Goal: Transaction & Acquisition: Purchase product/service

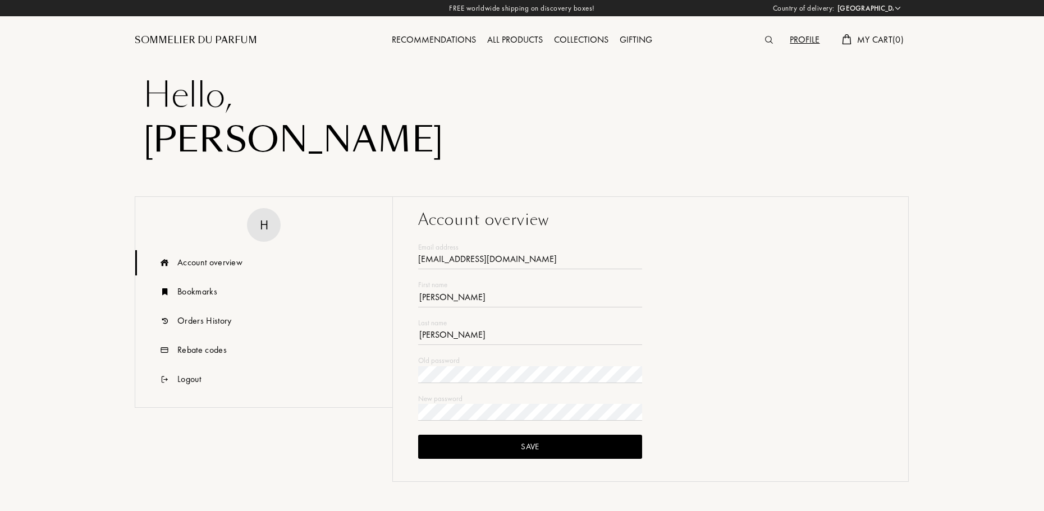
select select "FR"
click at [207, 39] on div "Sommelier du Parfum" at bounding box center [196, 40] width 122 height 13
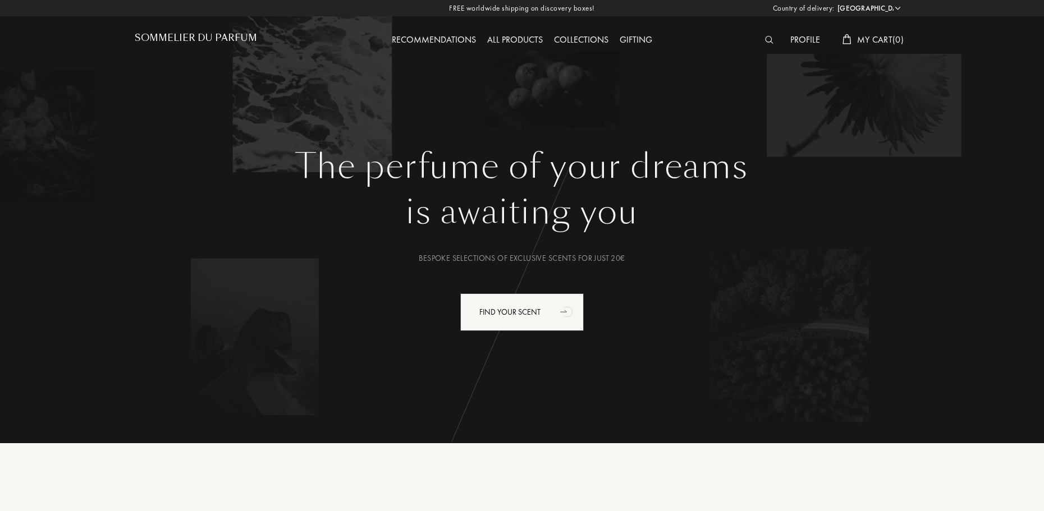
click at [878, 10] on select "Afghanistan Albania Algeria Andorra Angola Anguilla Antartica Antigua and Barbu…" at bounding box center [867, 8] width 67 height 11
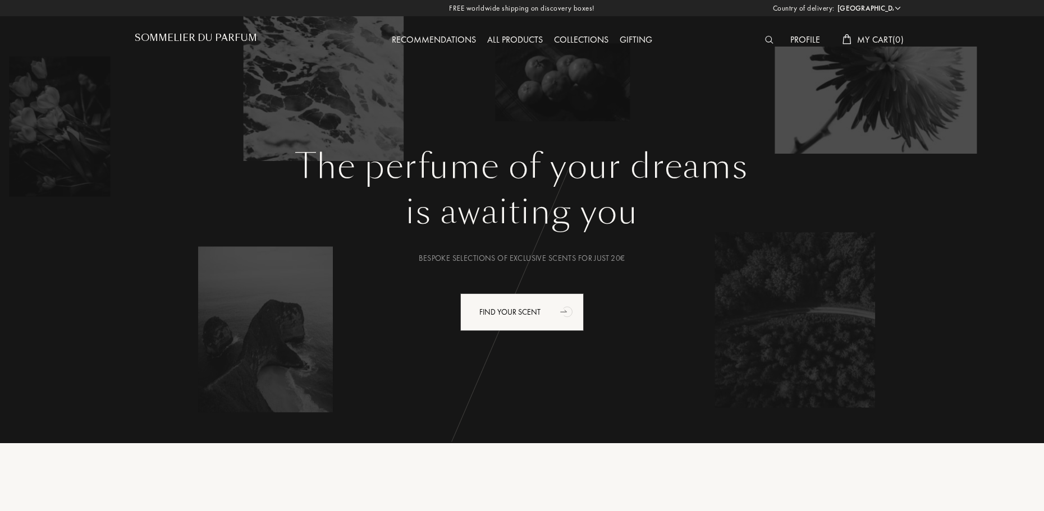
select select "FR"
click at [834, 3] on select "Afghanistan Albania Algeria Andorra Angola Anguilla Antartica Antigua and Barbu…" at bounding box center [867, 8] width 67 height 11
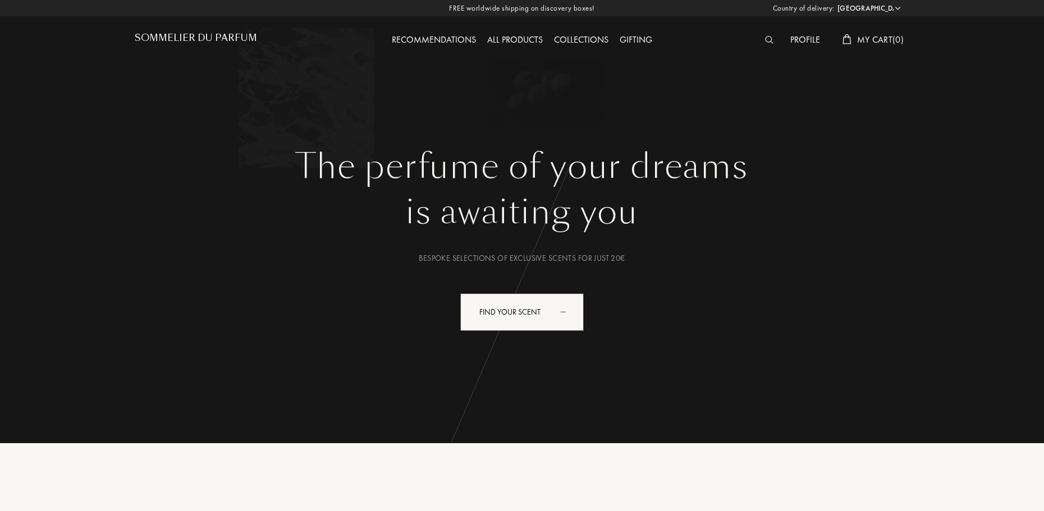
select select "FR"
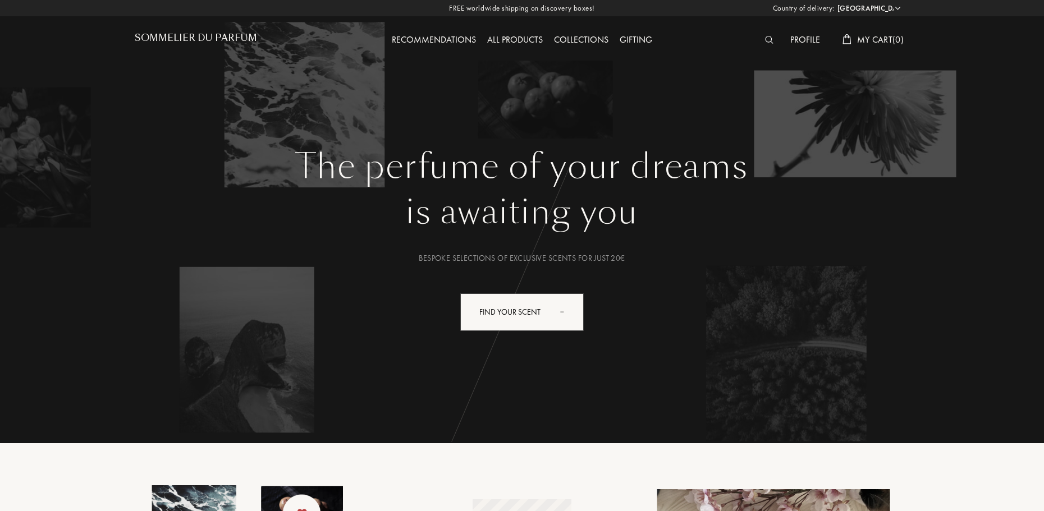
click at [535, 261] on div "Bespoke selections of exclusive scents for just 20€" at bounding box center [522, 259] width 758 height 12
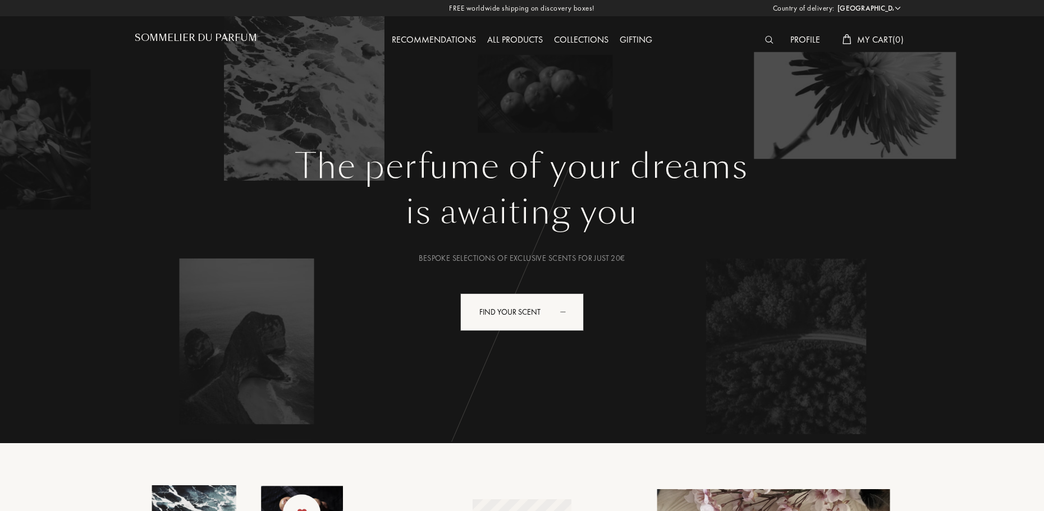
click at [525, 291] on div "The perfume of your dreams is awaiting you Bespoke selections of exclusive scen…" at bounding box center [522, 283] width 774 height 274
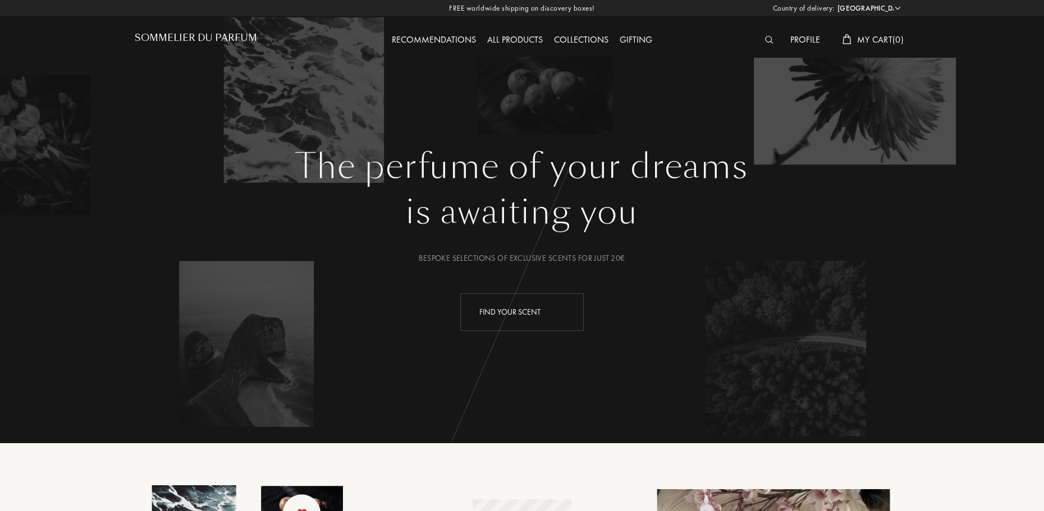
click at [533, 312] on div "Find your scent" at bounding box center [521, 312] width 123 height 38
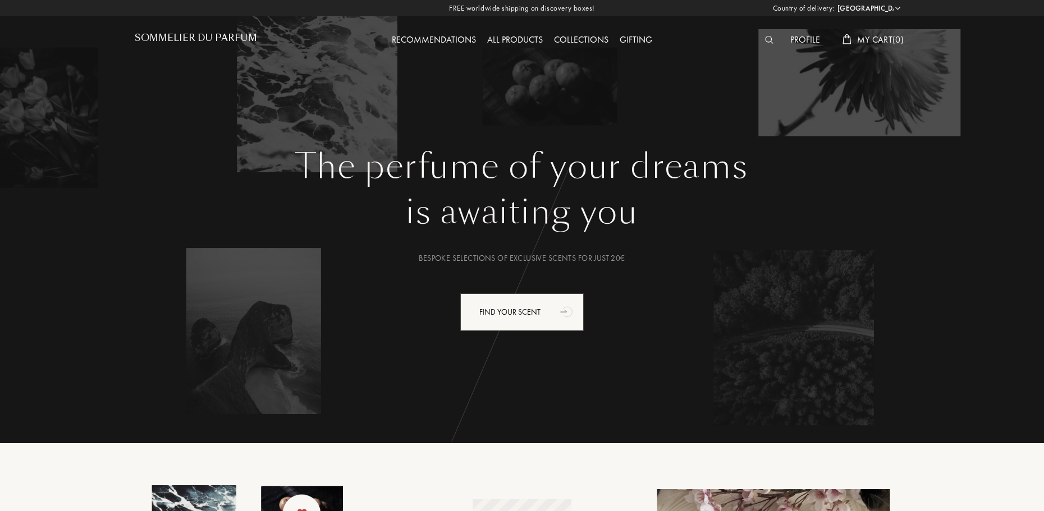
click at [765, 36] on img at bounding box center [769, 40] width 8 height 8
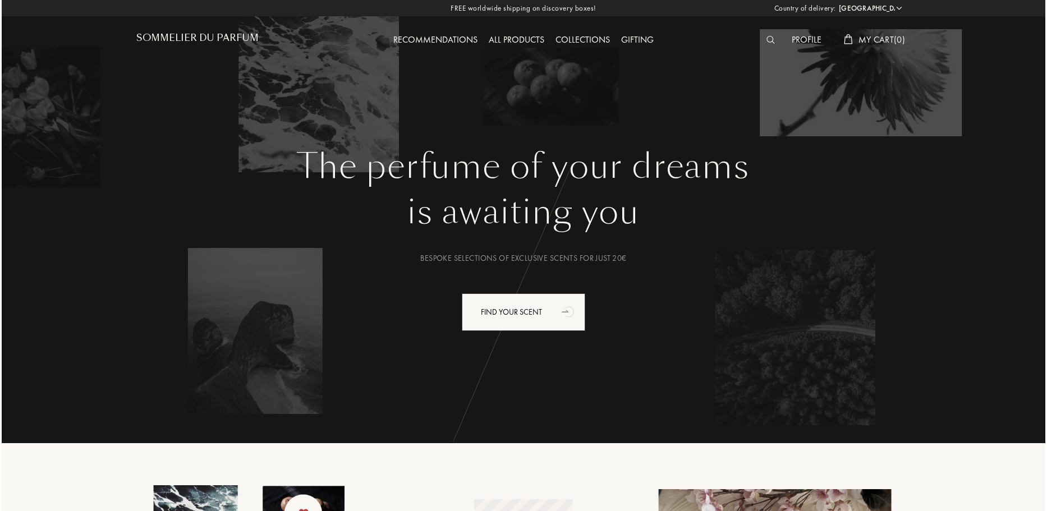
scroll to position [1, 0]
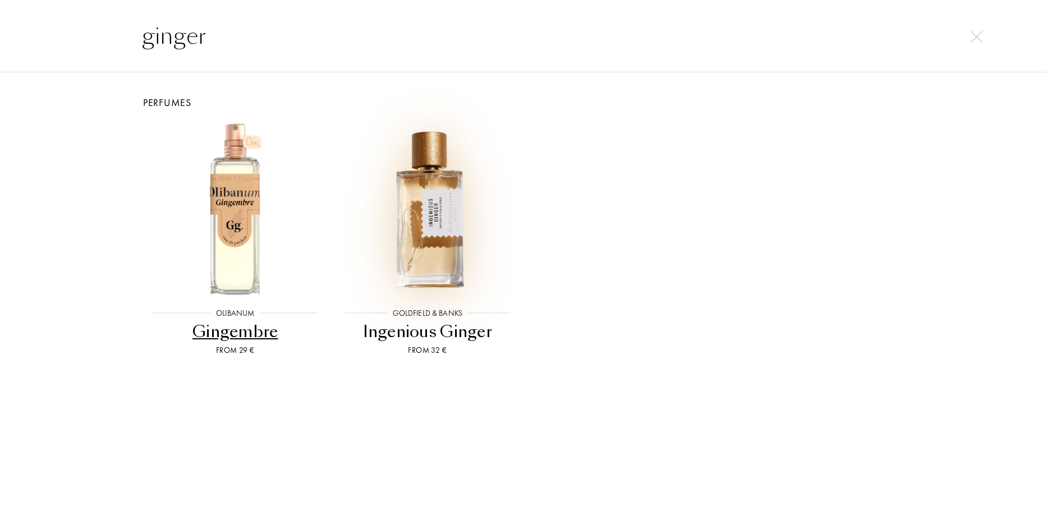
type input "ginger"
click at [410, 187] on img at bounding box center [427, 208] width 173 height 173
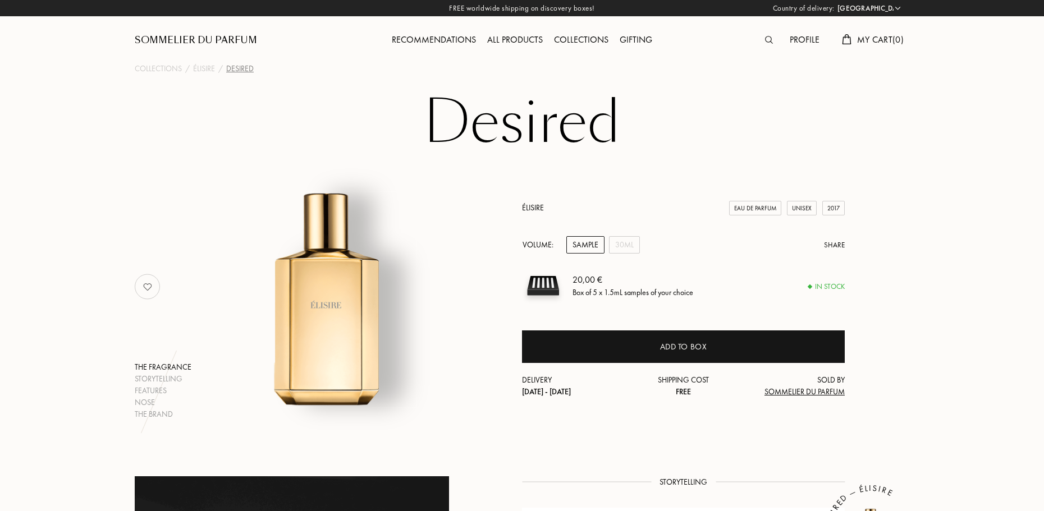
select select "FR"
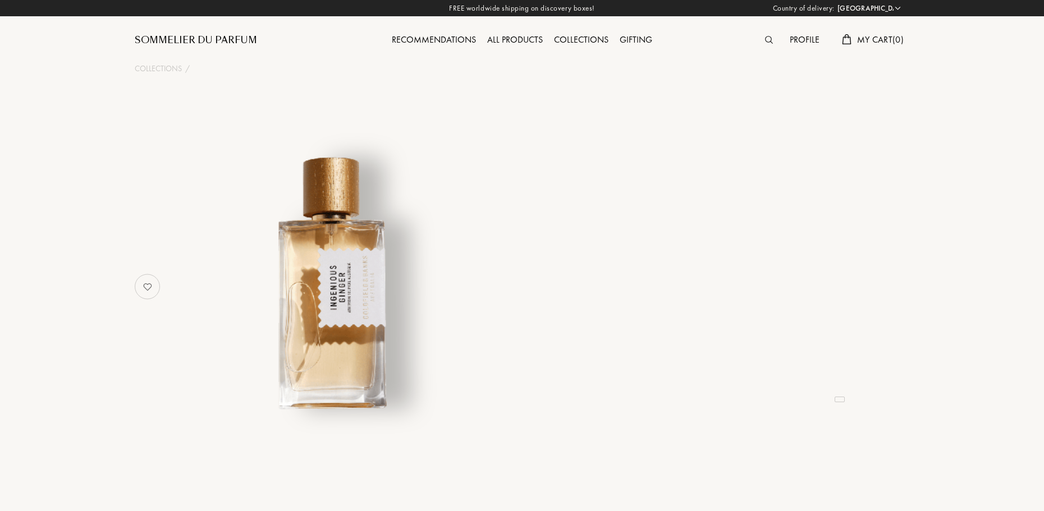
select select "FR"
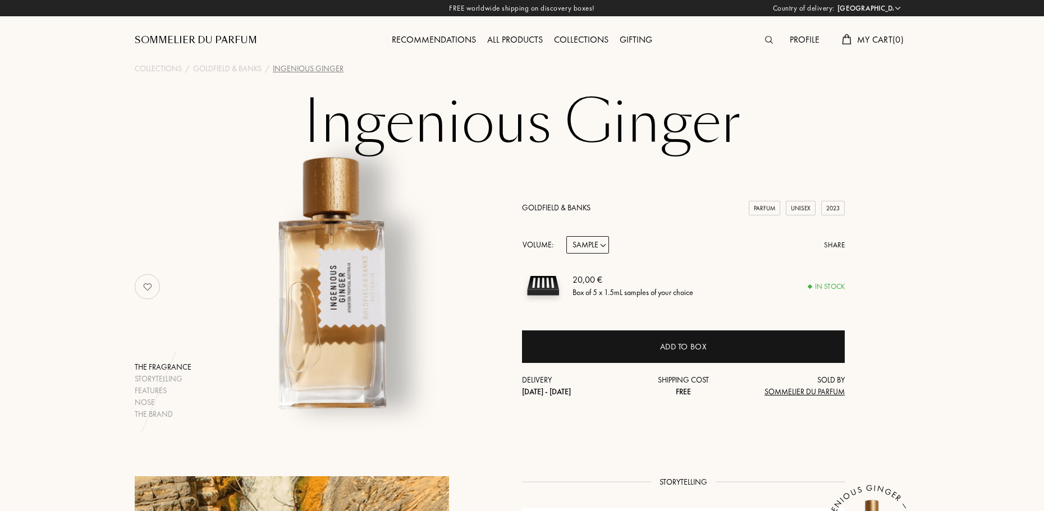
click at [594, 252] on select "Sample 10mL 50mL 100mL" at bounding box center [587, 244] width 43 height 17
select select "2"
click at [566, 236] on select "Sample 10mL 50mL 100mL" at bounding box center [587, 244] width 43 height 17
select select "2"
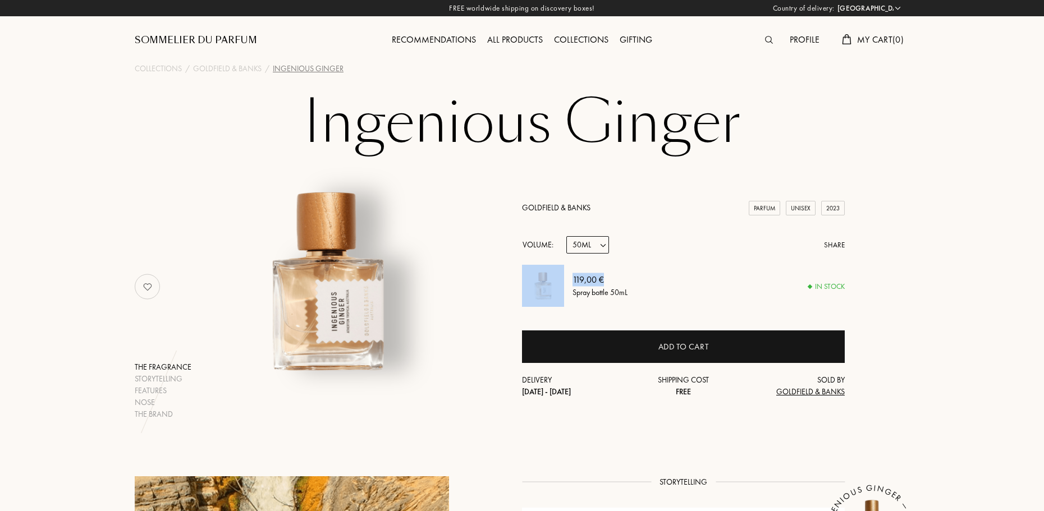
drag, startPoint x: 570, startPoint y: 281, endPoint x: 617, endPoint y: 279, distance: 47.2
click at [617, 279] on div "119,00 € Spray bottle 50mL In stock" at bounding box center [683, 286] width 323 height 42
drag, startPoint x: 643, startPoint y: 284, endPoint x: 640, endPoint y: 274, distance: 9.9
click at [643, 284] on div "119,00 € Spray bottle 50mL" at bounding box center [708, 286] width 272 height 42
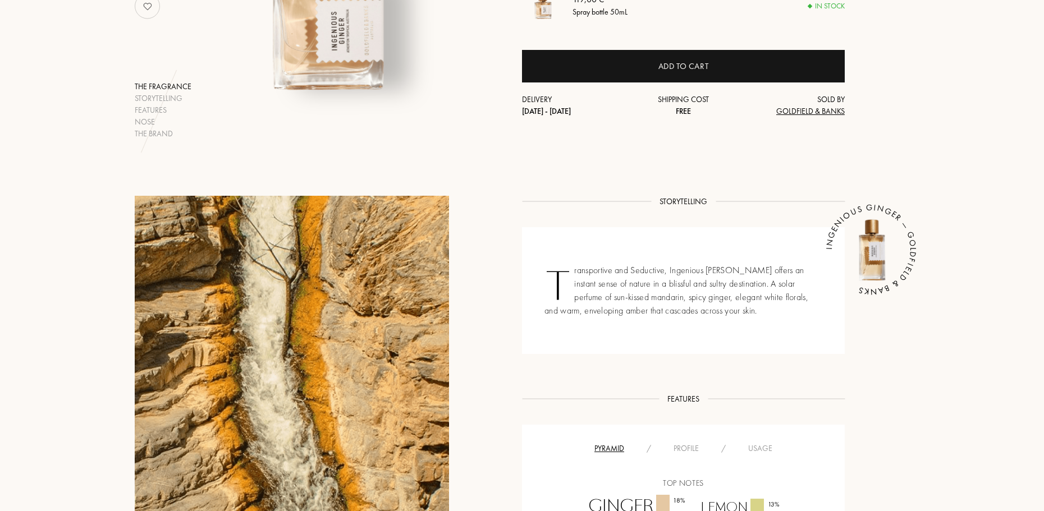
scroll to position [112, 0]
